Goal: Check status: Check status

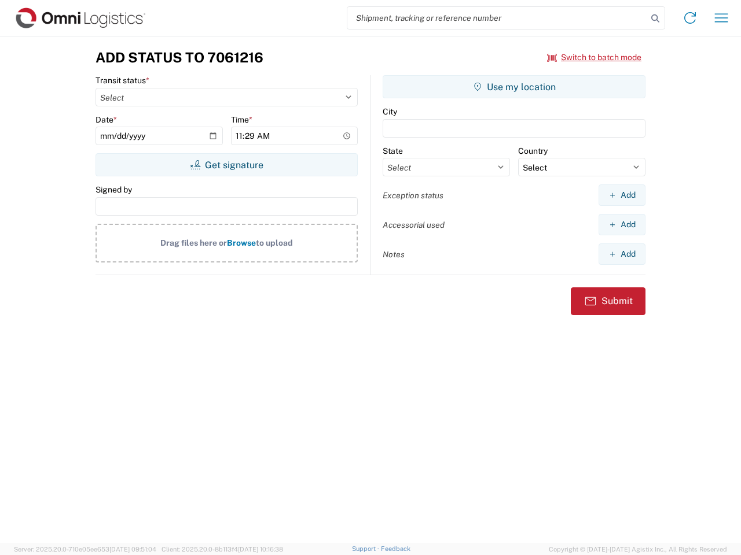
click at [497, 18] on input "search" at bounding box center [497, 18] width 300 height 22
click at [655, 19] on icon at bounding box center [655, 18] width 16 height 16
click at [690, 18] on icon at bounding box center [689, 18] width 19 height 19
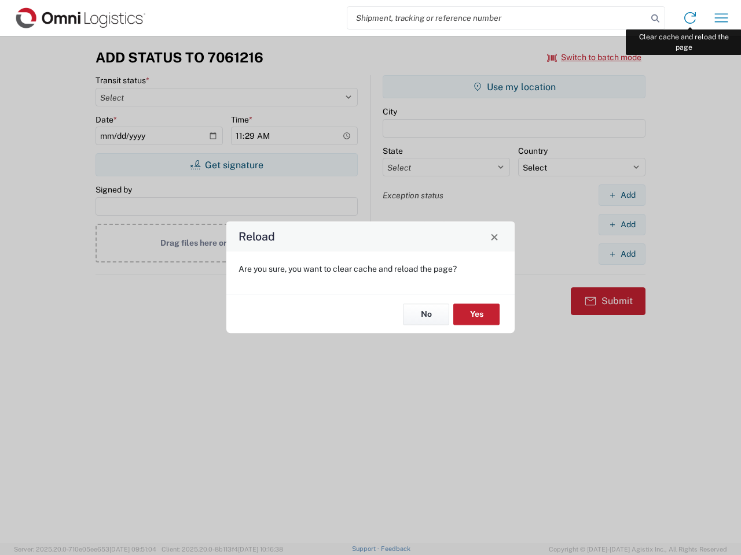
click at [721, 18] on div "Reload Are you sure, you want to clear cache and reload the page? No Yes" at bounding box center [370, 277] width 741 height 555
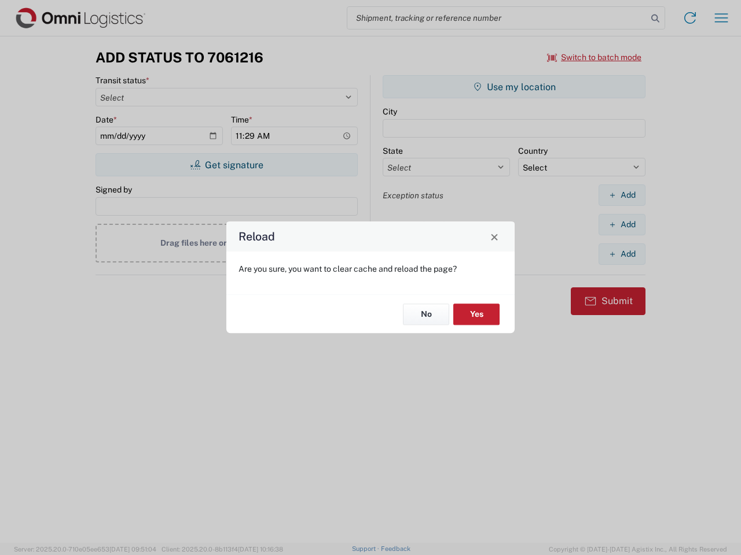
click at [594, 57] on div "Reload Are you sure, you want to clear cache and reload the page? No Yes" at bounding box center [370, 277] width 741 height 555
click at [226, 165] on div "Reload Are you sure, you want to clear cache and reload the page? No Yes" at bounding box center [370, 277] width 741 height 555
click at [514, 87] on div "Reload Are you sure, you want to clear cache and reload the page? No Yes" at bounding box center [370, 277] width 741 height 555
click at [621, 195] on div "Reload Are you sure, you want to clear cache and reload the page? No Yes" at bounding box center [370, 277] width 741 height 555
click at [621, 225] on div "Reload Are you sure, you want to clear cache and reload the page? No Yes" at bounding box center [370, 277] width 741 height 555
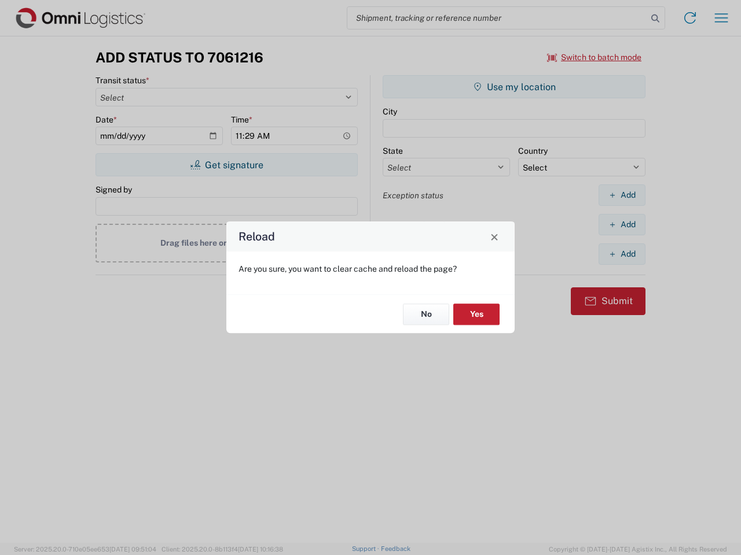
click at [621, 254] on div "Reload Are you sure, you want to clear cache and reload the page? No Yes" at bounding box center [370, 277] width 741 height 555
